Goal: Book appointment/travel/reservation

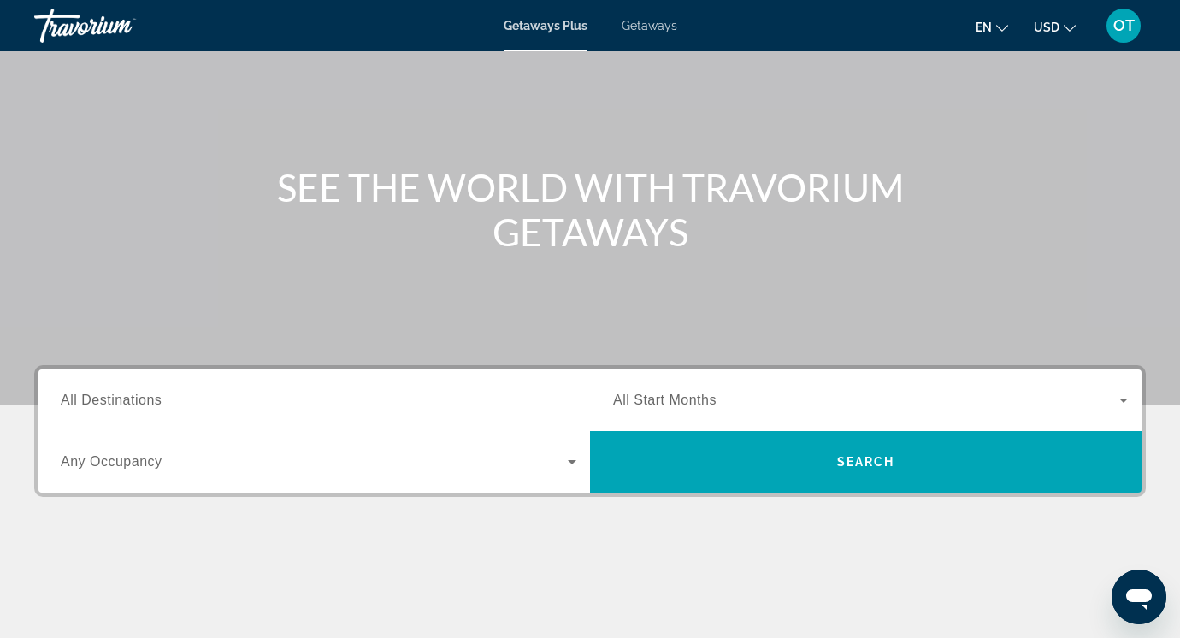
scroll to position [115, 0]
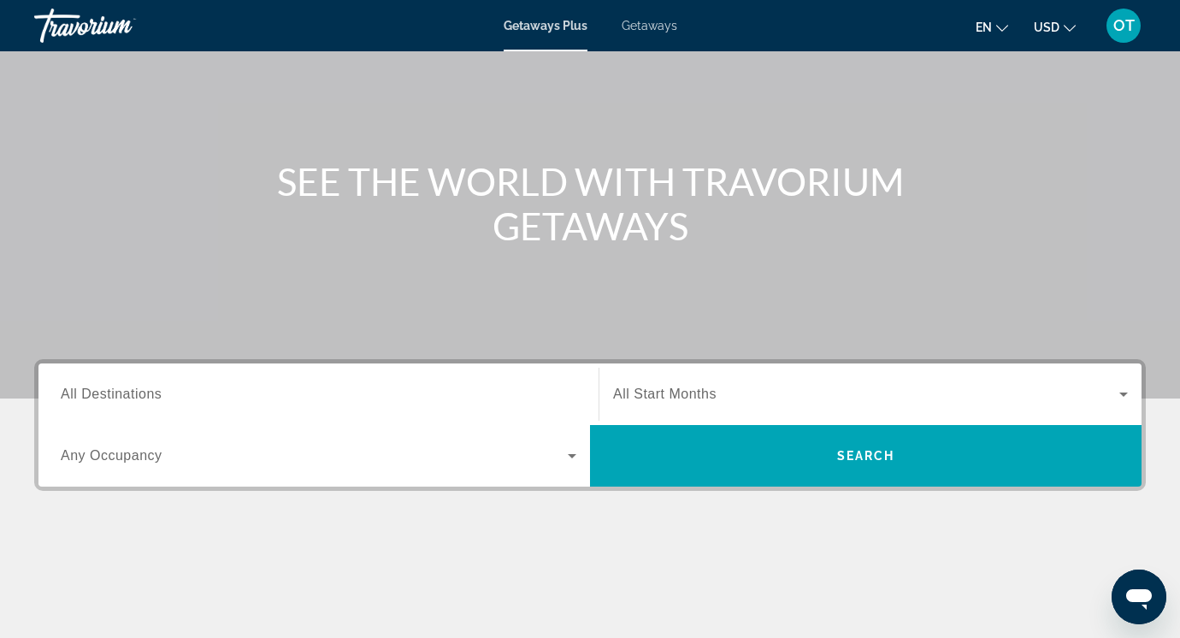
click at [464, 398] on input "Destination All Destinations" at bounding box center [319, 395] width 516 height 21
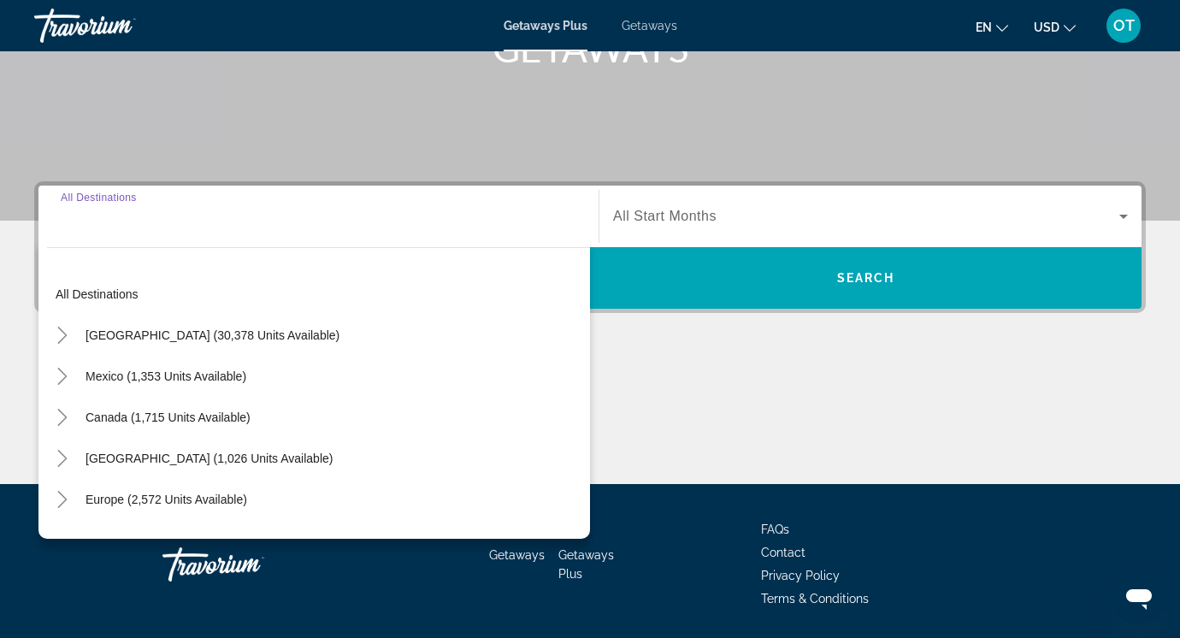
scroll to position [348, 0]
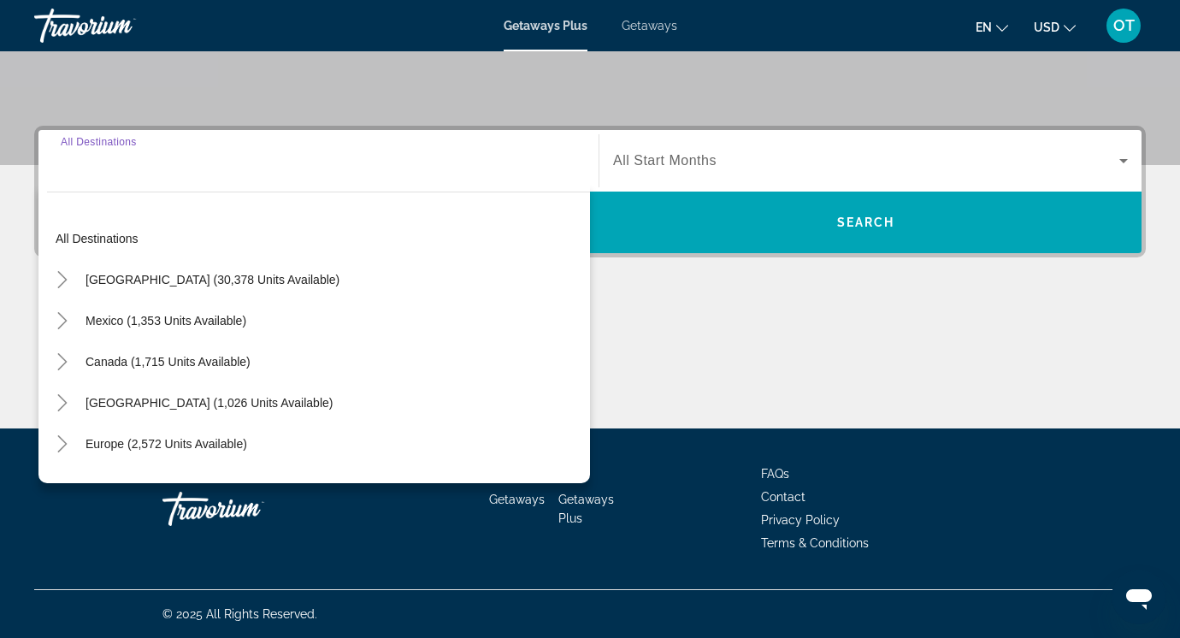
click at [463, 180] on div "Search widget" at bounding box center [319, 161] width 516 height 49
click at [86, 153] on input "Destination All Destinations" at bounding box center [319, 161] width 516 height 21
click at [78, 164] on input "Destination All Destinations" at bounding box center [319, 161] width 516 height 21
click at [68, 287] on icon "Toggle United States (30,378 units available)" at bounding box center [62, 279] width 17 height 17
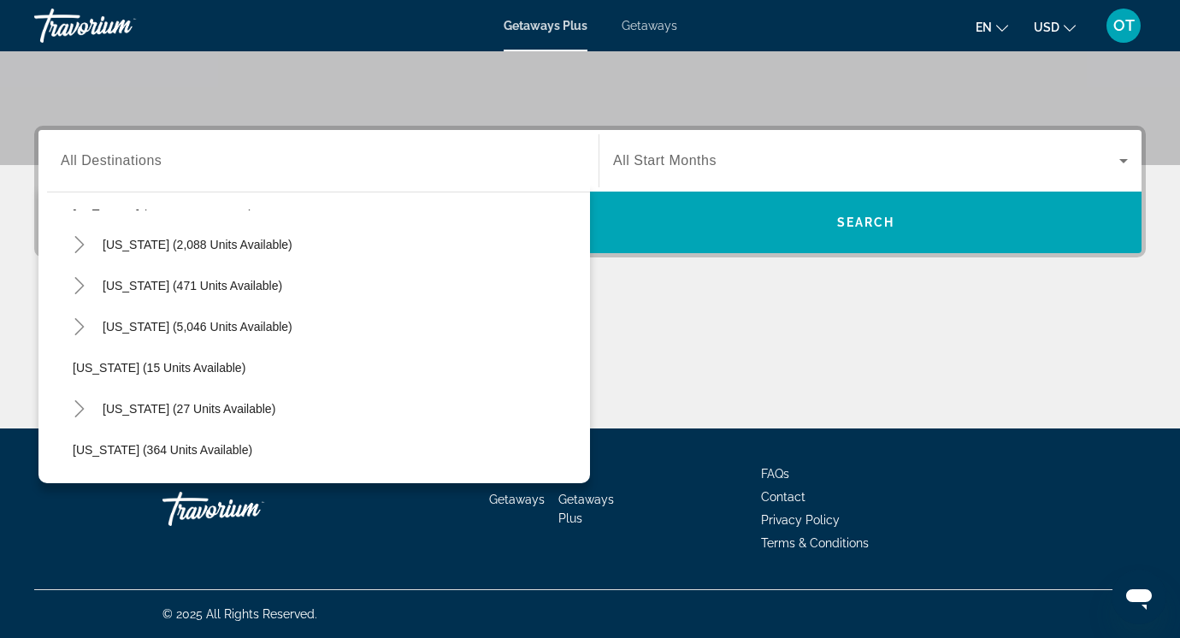
scroll to position [158, 0]
click at [135, 410] on span "[US_STATE] (27 units available)" at bounding box center [189, 409] width 173 height 14
type input "**********"
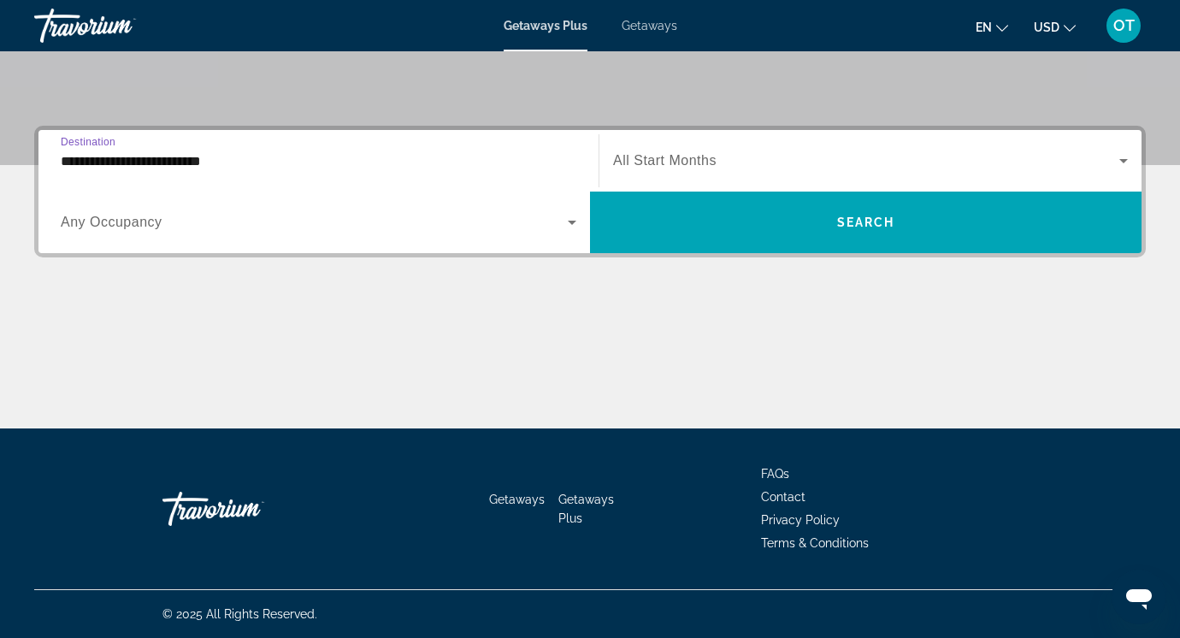
click at [671, 165] on span "All Start Months" at bounding box center [664, 160] width 103 height 15
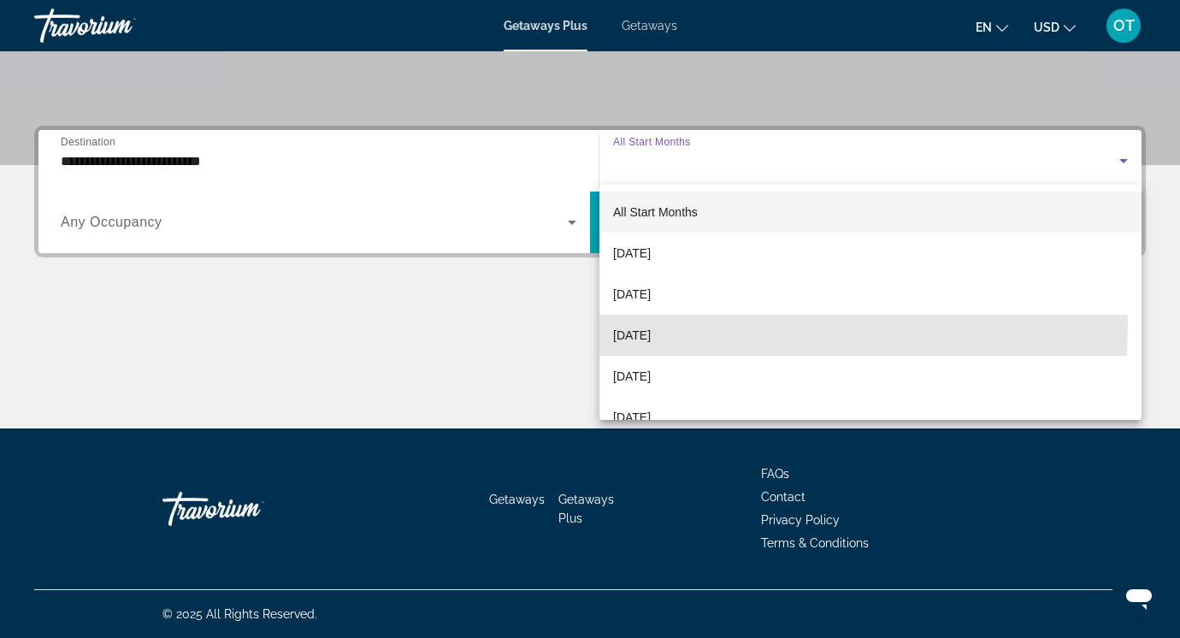
click at [651, 325] on span "[DATE]" at bounding box center [632, 335] width 38 height 21
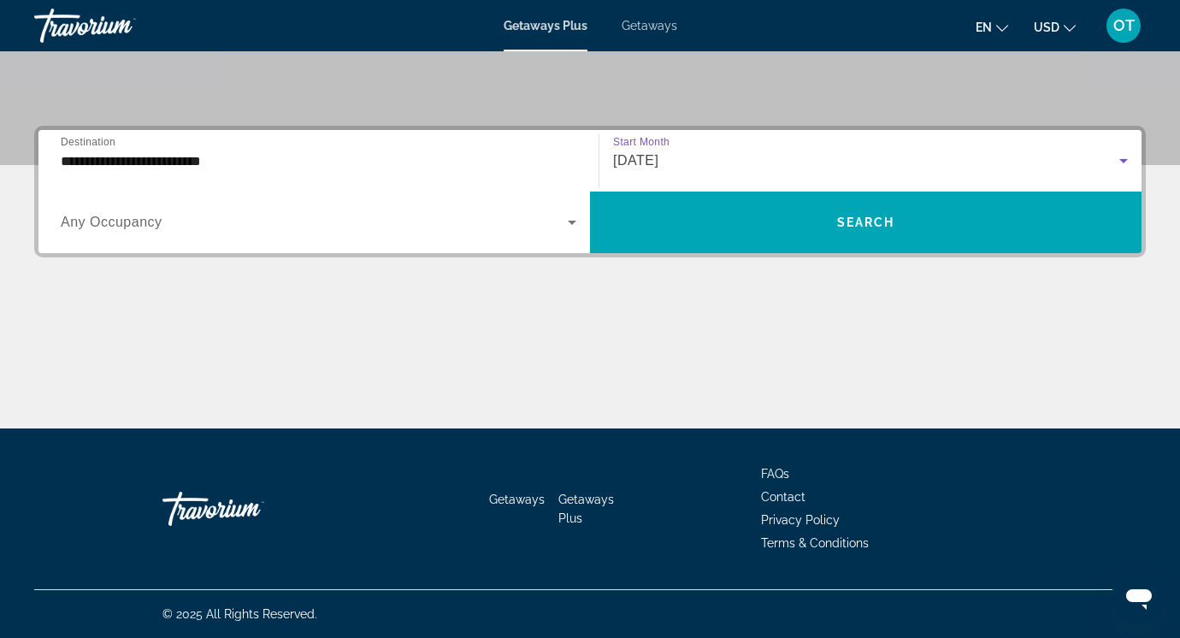
click at [198, 231] on span "Search widget" at bounding box center [314, 222] width 507 height 21
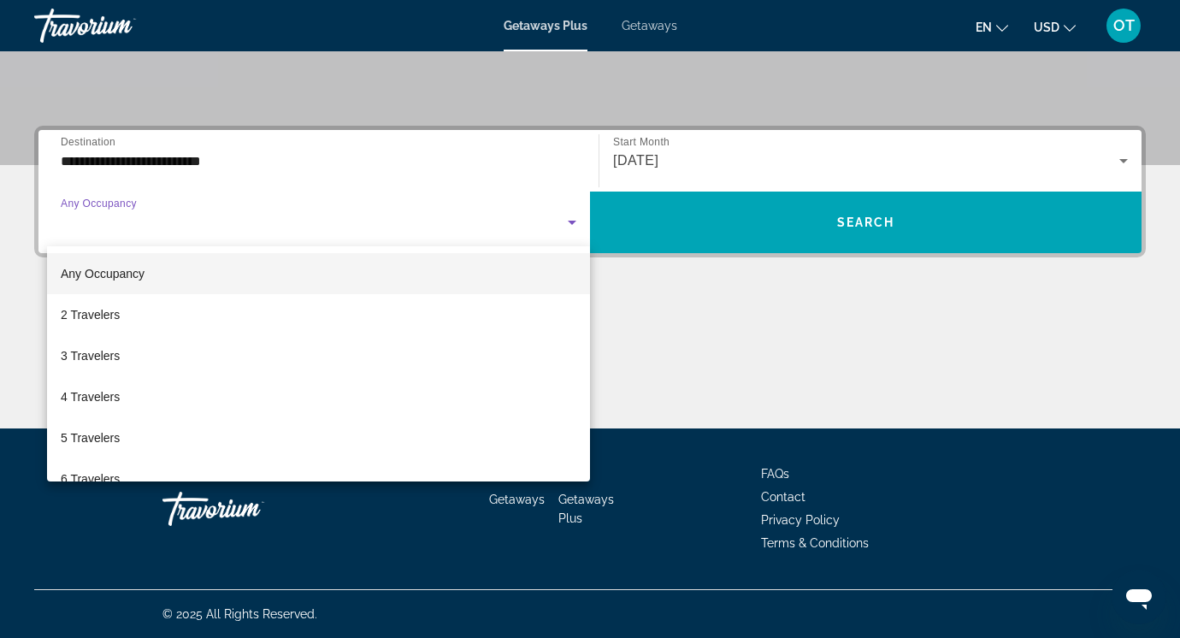
click at [442, 384] on mat-option "4 Travelers" at bounding box center [318, 396] width 543 height 41
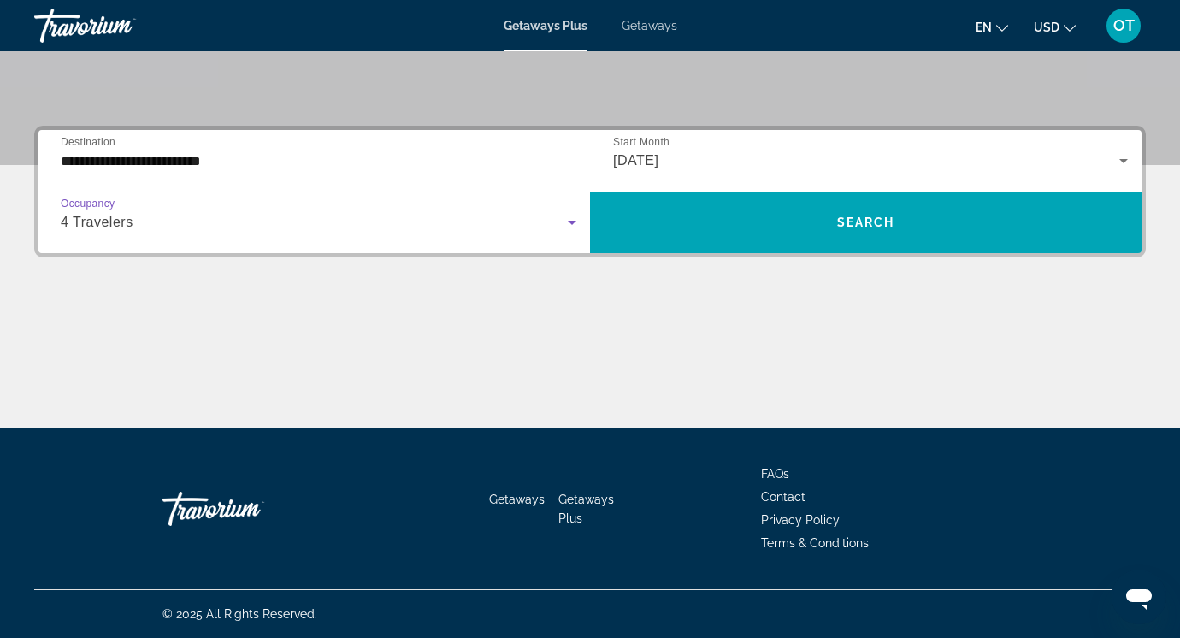
click at [493, 231] on div "4 Travelers" at bounding box center [314, 222] width 507 height 21
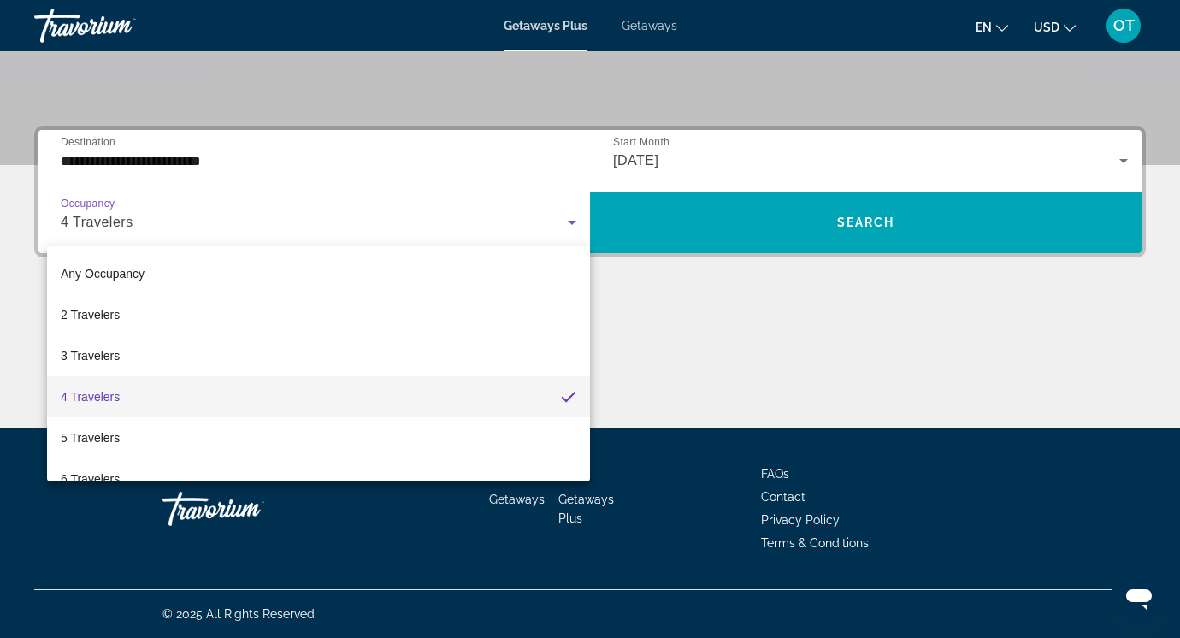
click at [400, 367] on mat-option "3 Travelers" at bounding box center [318, 355] width 543 height 41
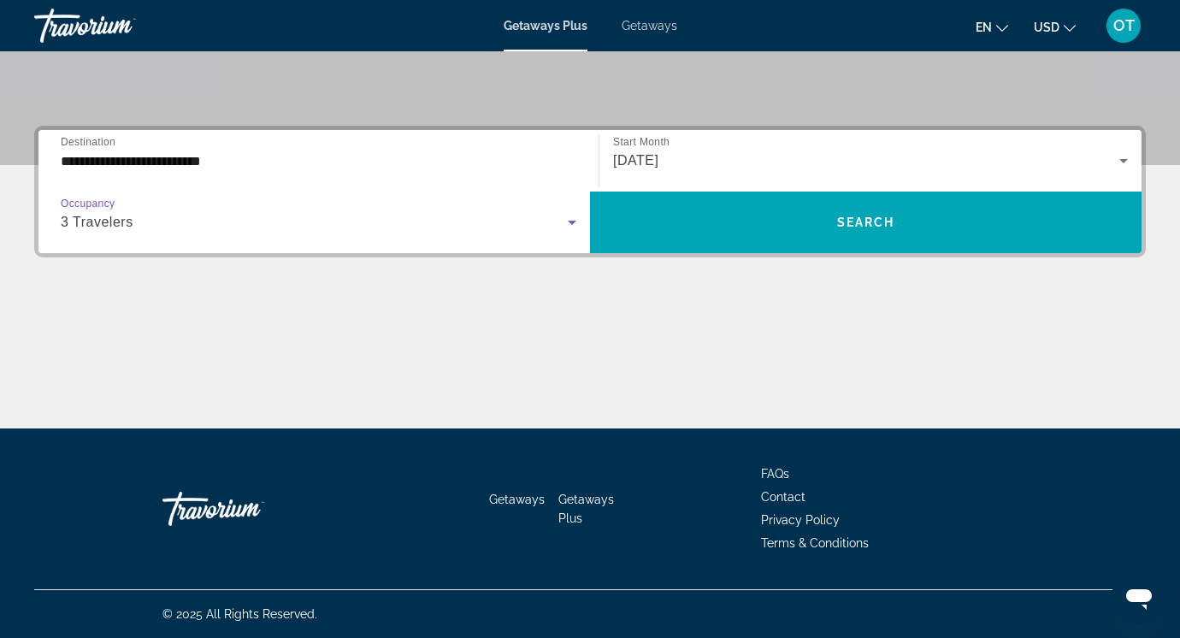
click at [756, 225] on span "Search widget" at bounding box center [866, 222] width 552 height 41
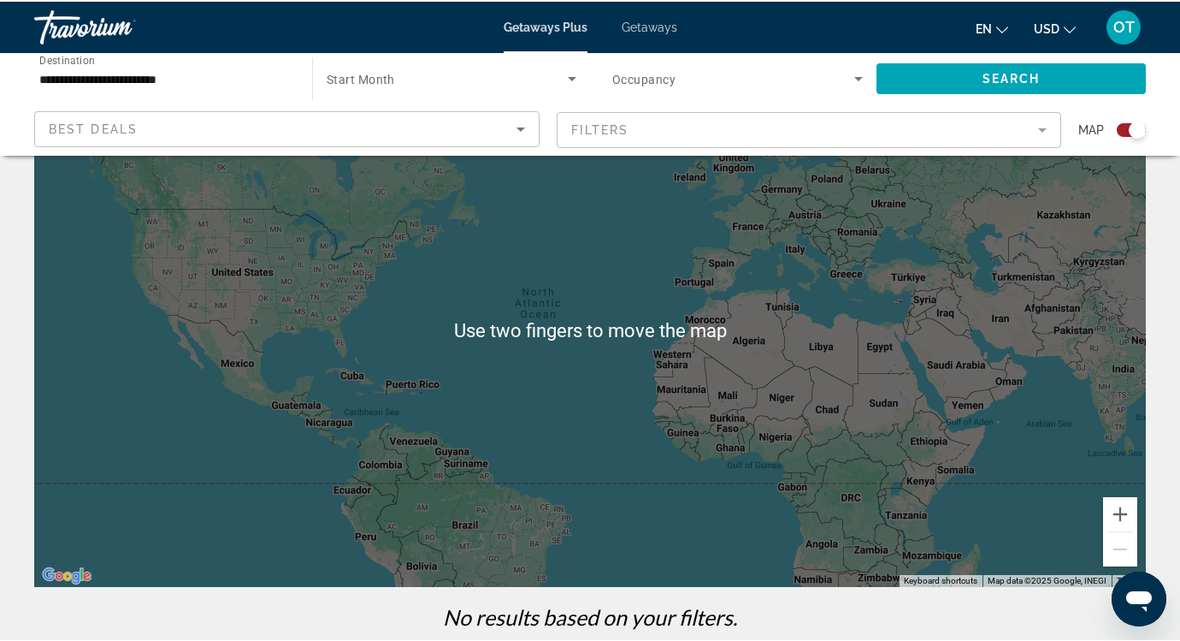
scroll to position [100, 0]
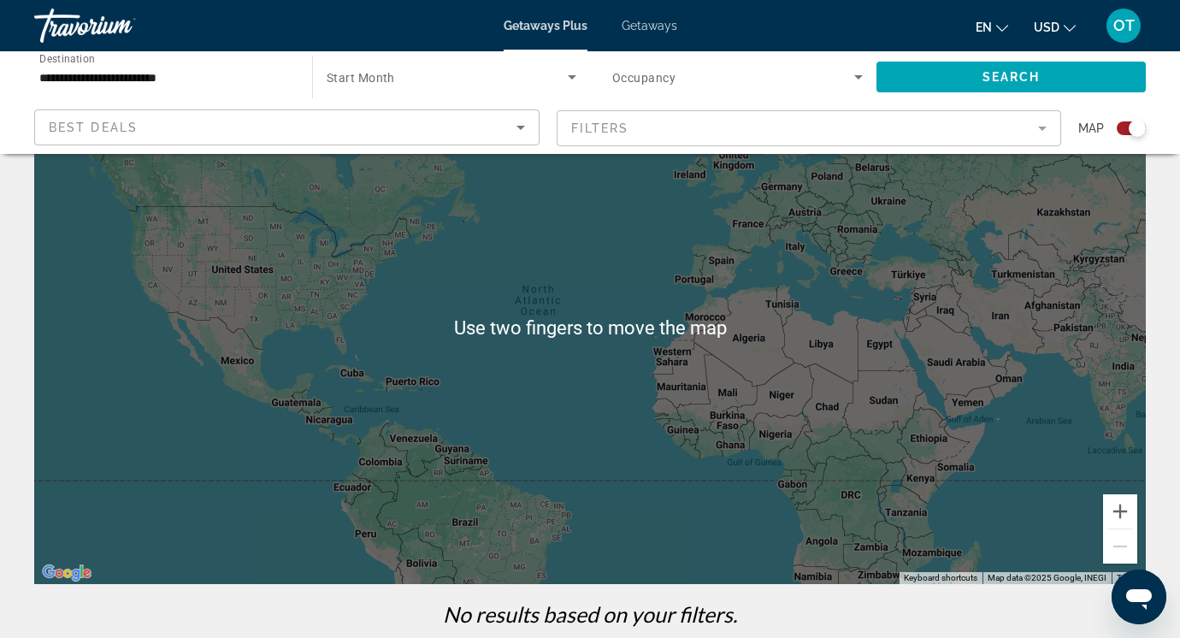
click at [555, 361] on div "Main content" at bounding box center [590, 327] width 1112 height 513
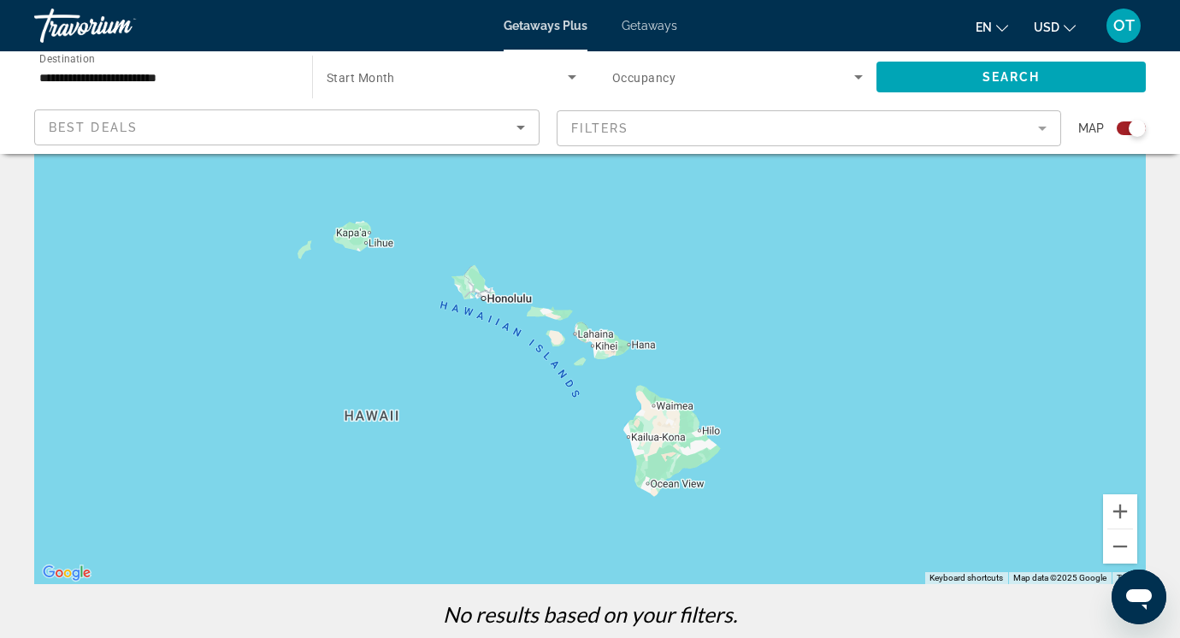
click at [88, 153] on app-map-search-filters "Best Deals Filters Map" at bounding box center [590, 128] width 1146 height 51
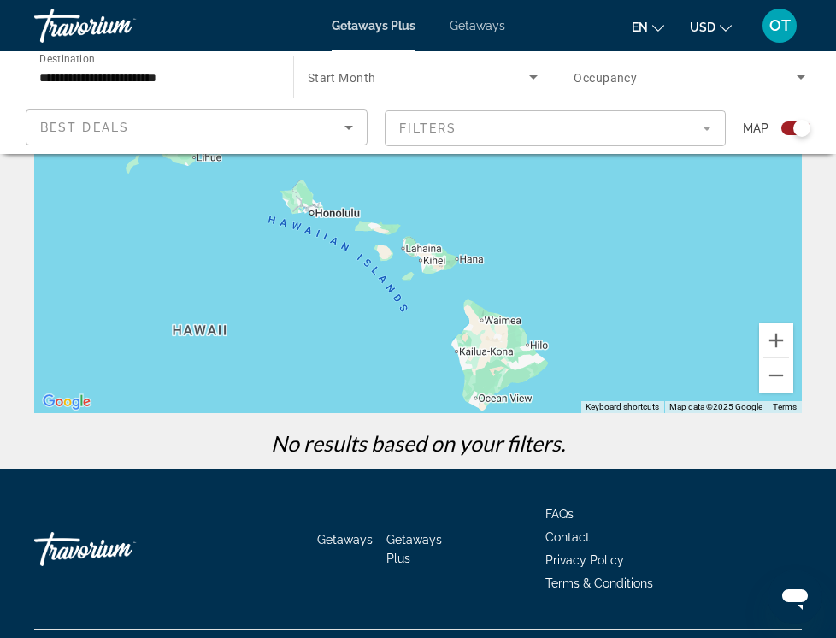
click at [3, 165] on div "To navigate the map with touch gestures double-tap and hold your finger on the …" at bounding box center [418, 270] width 836 height 398
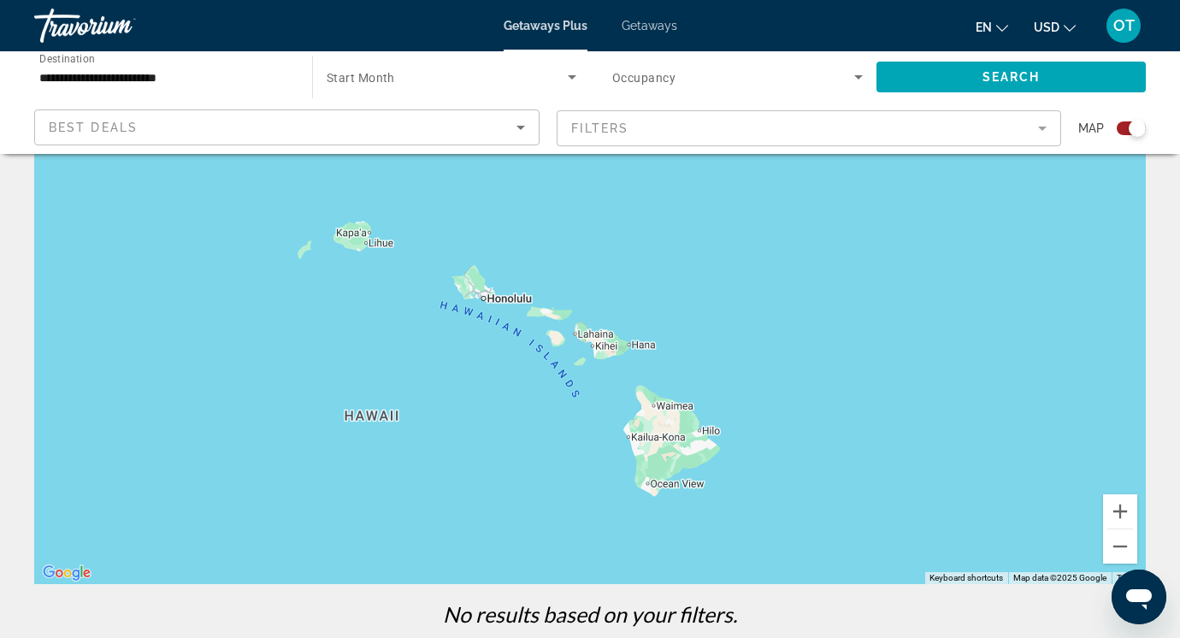
click at [2, 18] on div "Getaways Plus Getaways en English Español Français Italiano Português русский U…" at bounding box center [590, 25] width 1180 height 44
